Goal: Task Accomplishment & Management: Manage account settings

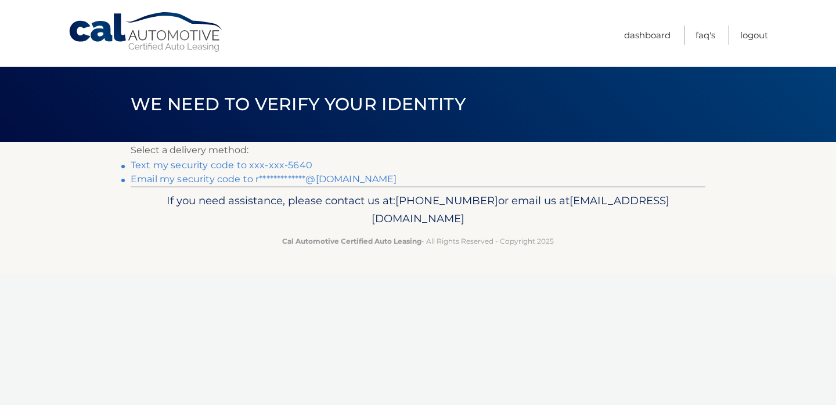
click at [282, 163] on link "Text my security code to xxx-xxx-5640" at bounding box center [222, 165] width 182 height 11
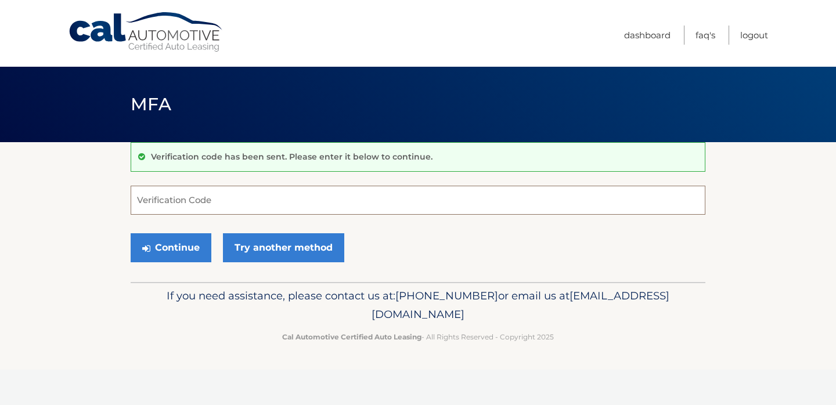
click at [244, 199] on input "Verification Code" at bounding box center [418, 200] width 575 height 29
type input "7539563"
click at [131, 233] on button "Continue" at bounding box center [171, 247] width 81 height 29
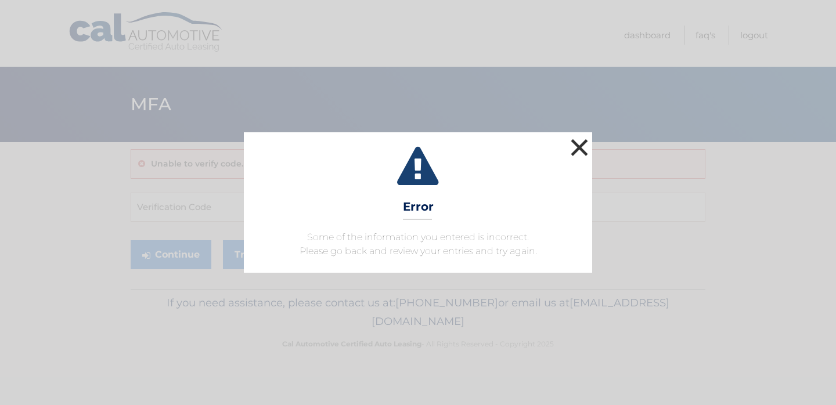
click at [576, 146] on button "×" at bounding box center [579, 147] width 23 height 23
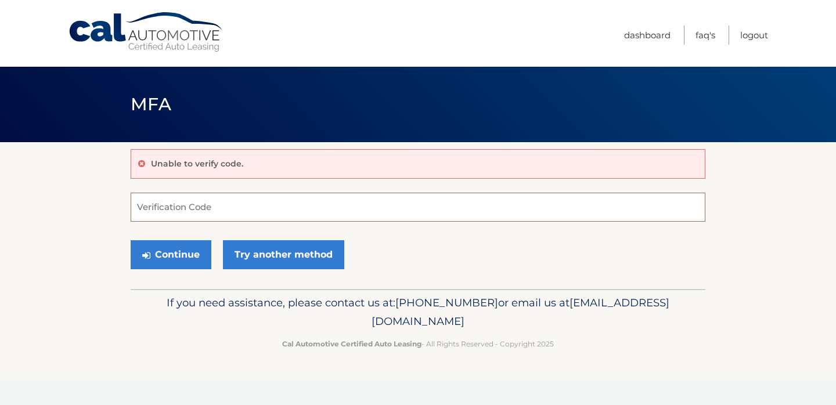
click at [395, 200] on input "Verification Code" at bounding box center [418, 207] width 575 height 29
type input "735953"
click at [131, 240] on button "Continue" at bounding box center [171, 254] width 81 height 29
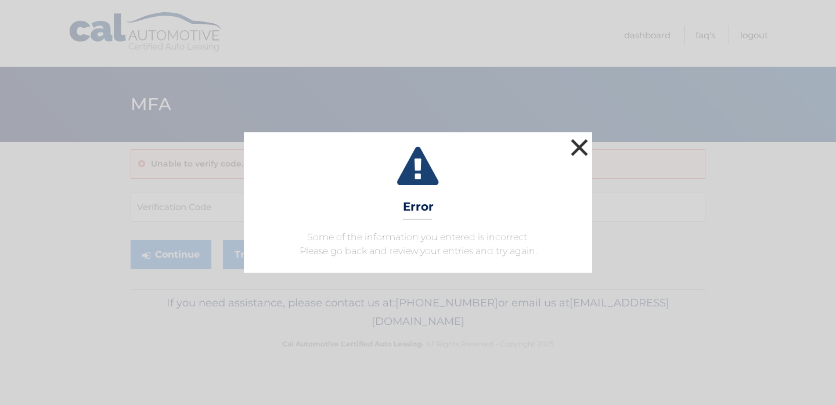
click at [572, 147] on button "×" at bounding box center [579, 147] width 23 height 23
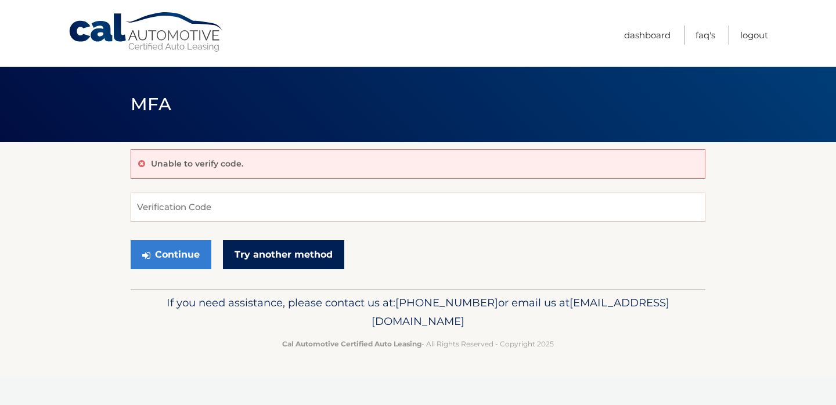
click at [239, 247] on link "Try another method" at bounding box center [283, 254] width 121 height 29
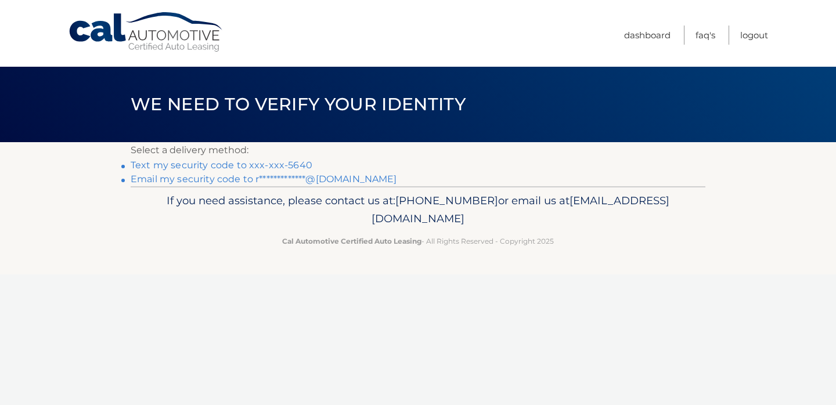
click at [311, 182] on link "**********" at bounding box center [264, 179] width 266 height 11
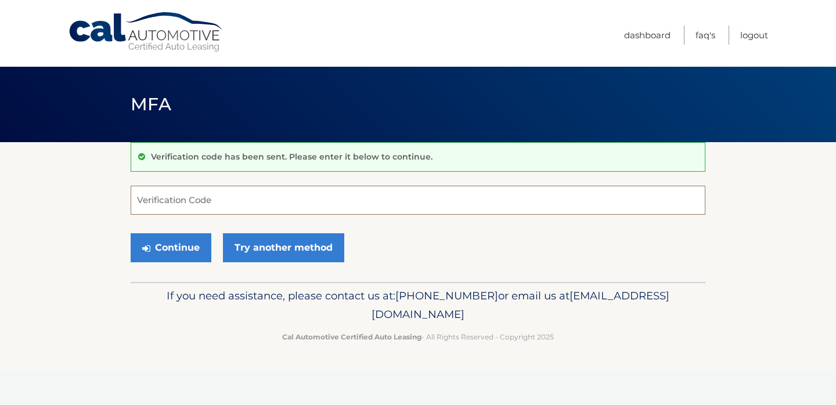
click at [314, 200] on input "Verification Code" at bounding box center [418, 200] width 575 height 29
paste input "705223"
type input "705223"
click at [208, 244] on button "Continue" at bounding box center [171, 247] width 81 height 29
